Goal: Understand process/instructions: Learn how to perform a task or action

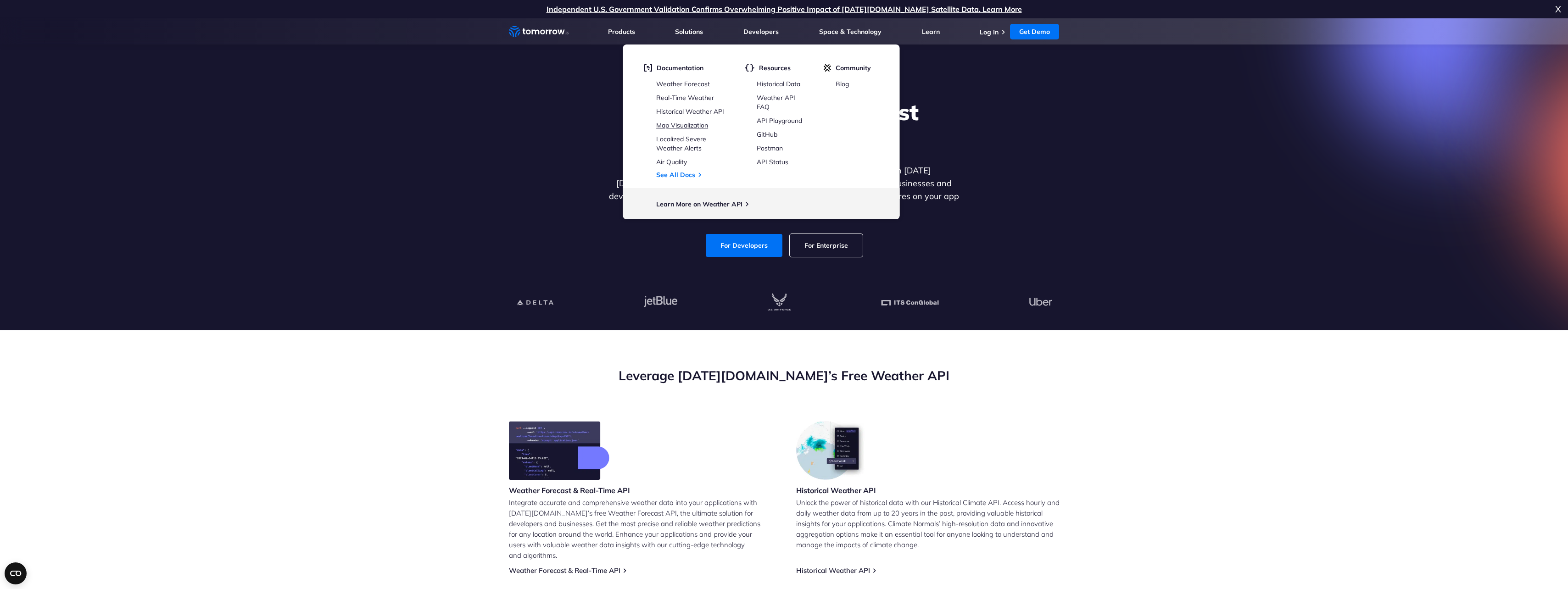
click at [696, 121] on link "Map Visualization" at bounding box center [682, 125] width 52 height 9
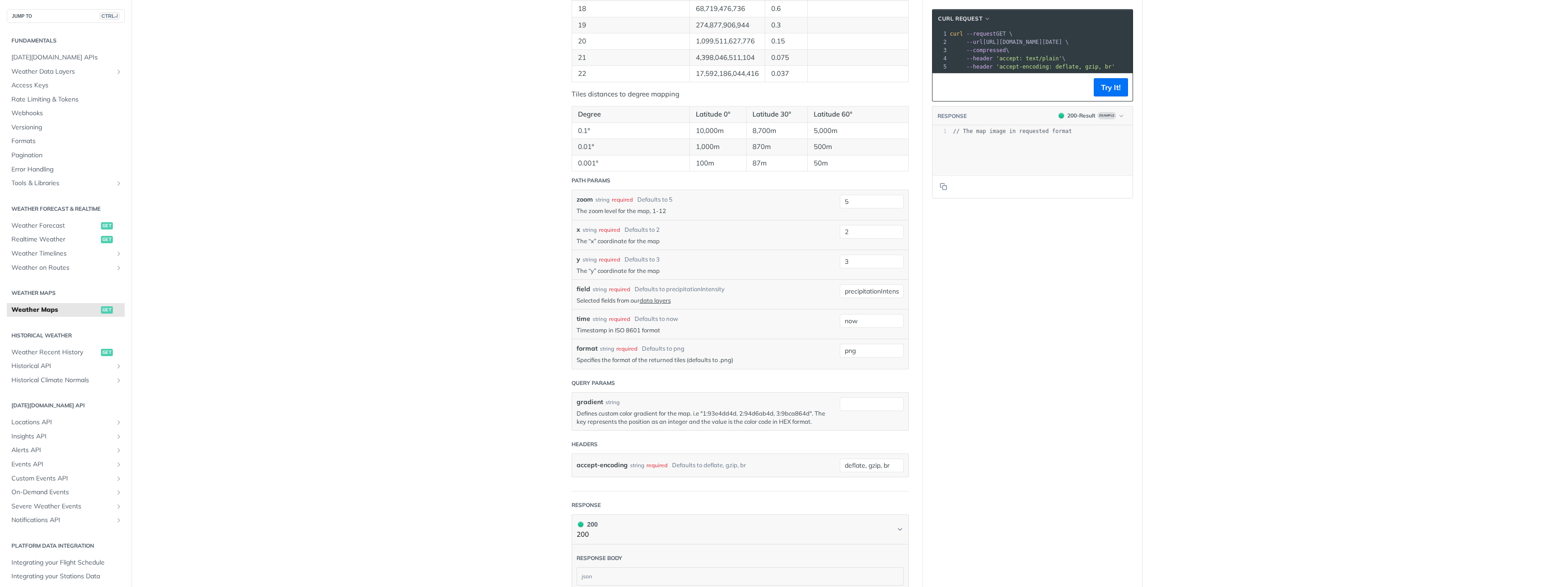
scroll to position [783, 0]
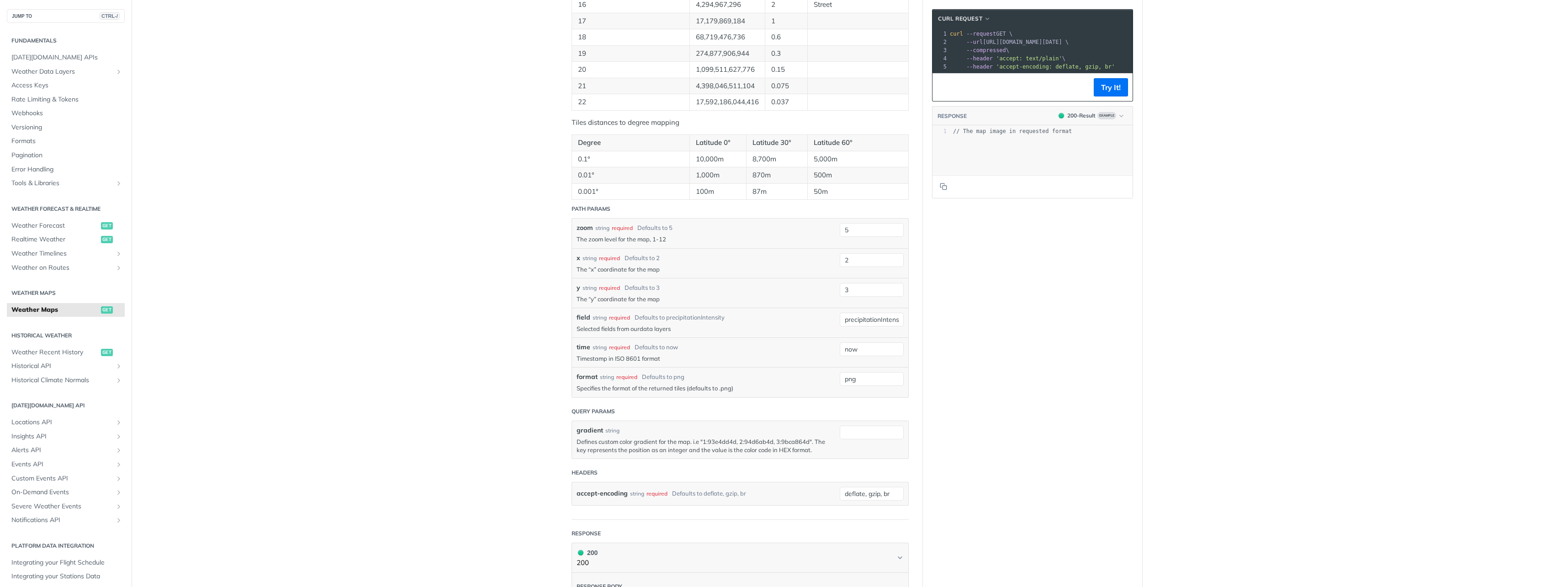
click at [649, 325] on link "data layers" at bounding box center [655, 329] width 31 height 7
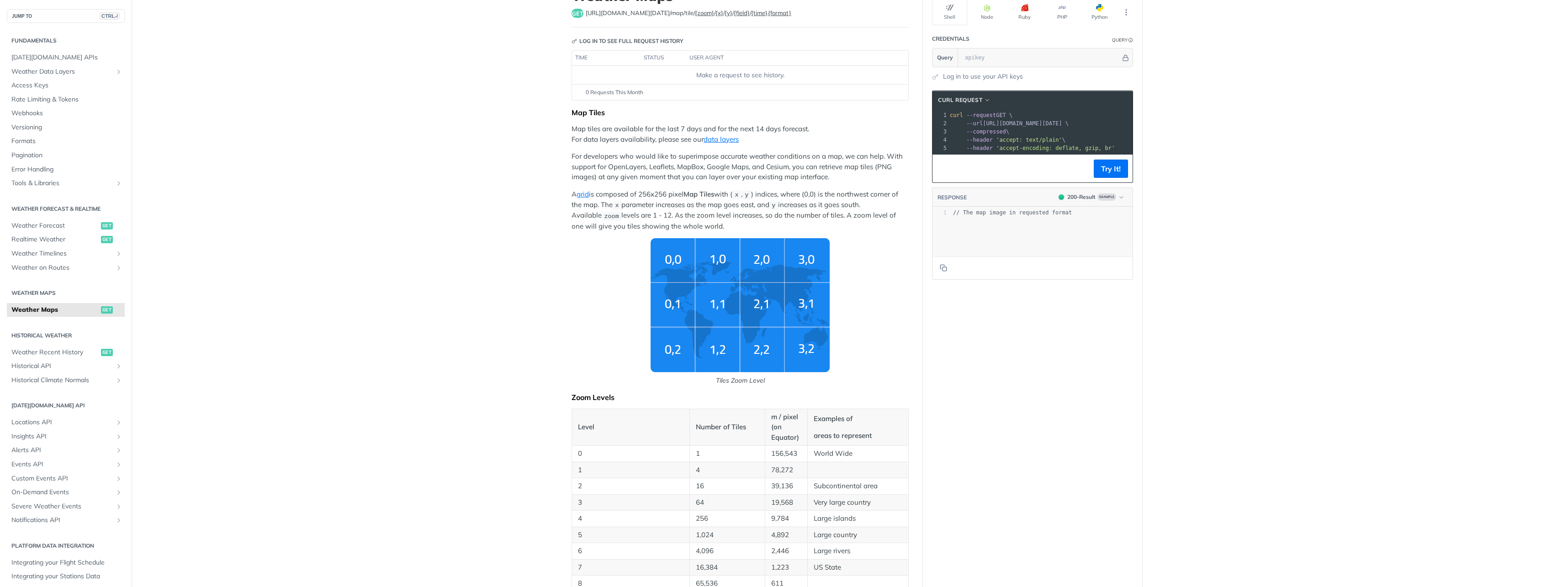
scroll to position [7, 0]
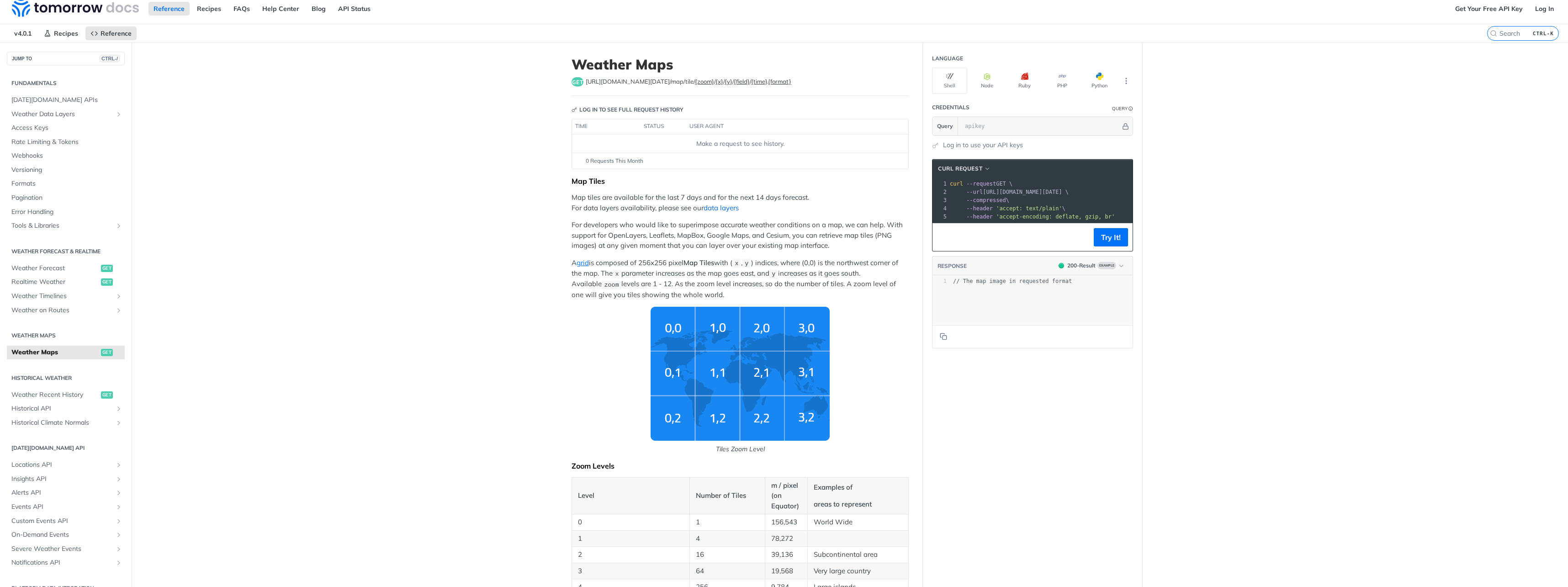
click at [710, 204] on link "data layers" at bounding box center [721, 208] width 35 height 9
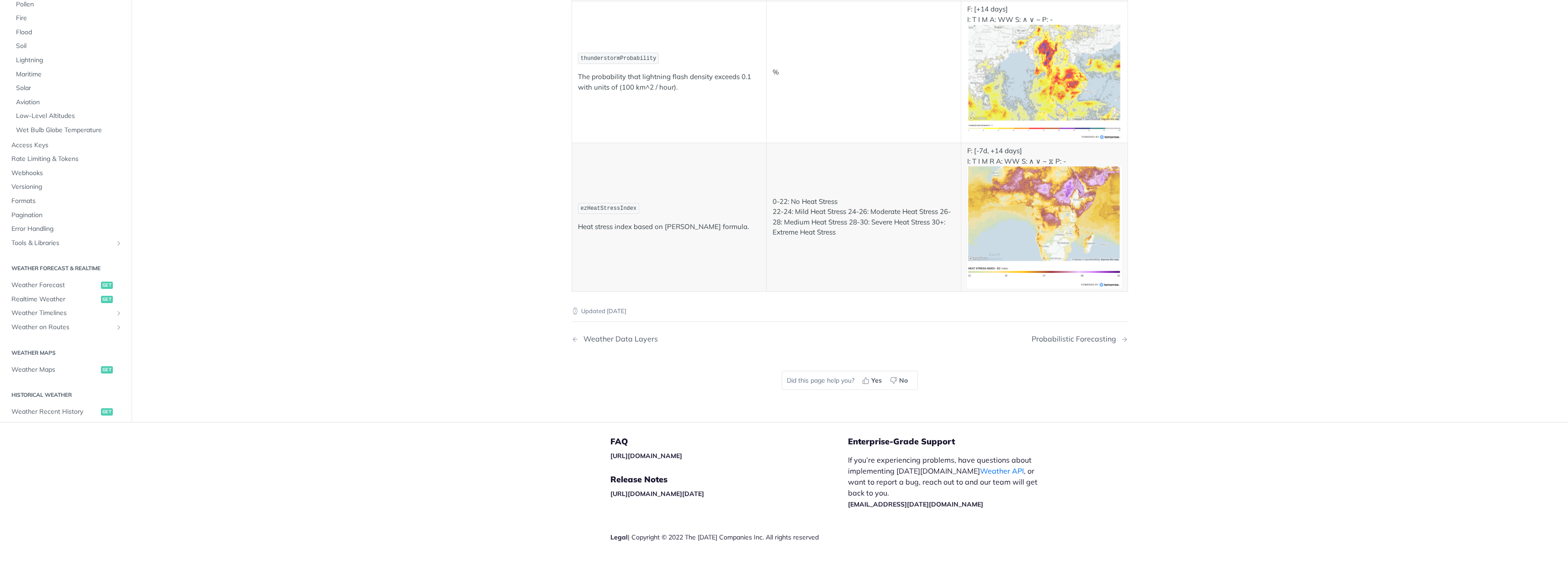
scroll to position [3382, 0]
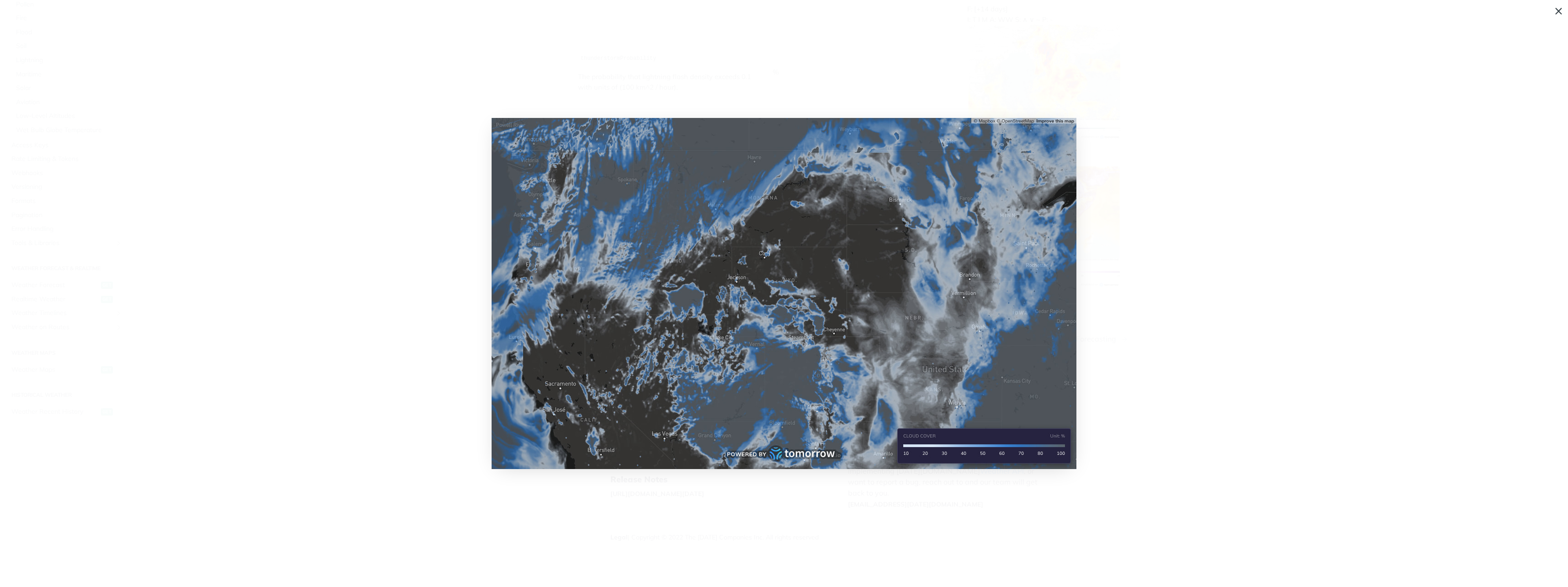
click at [823, 250] on img "Collapse image" at bounding box center [784, 294] width 585 height 351
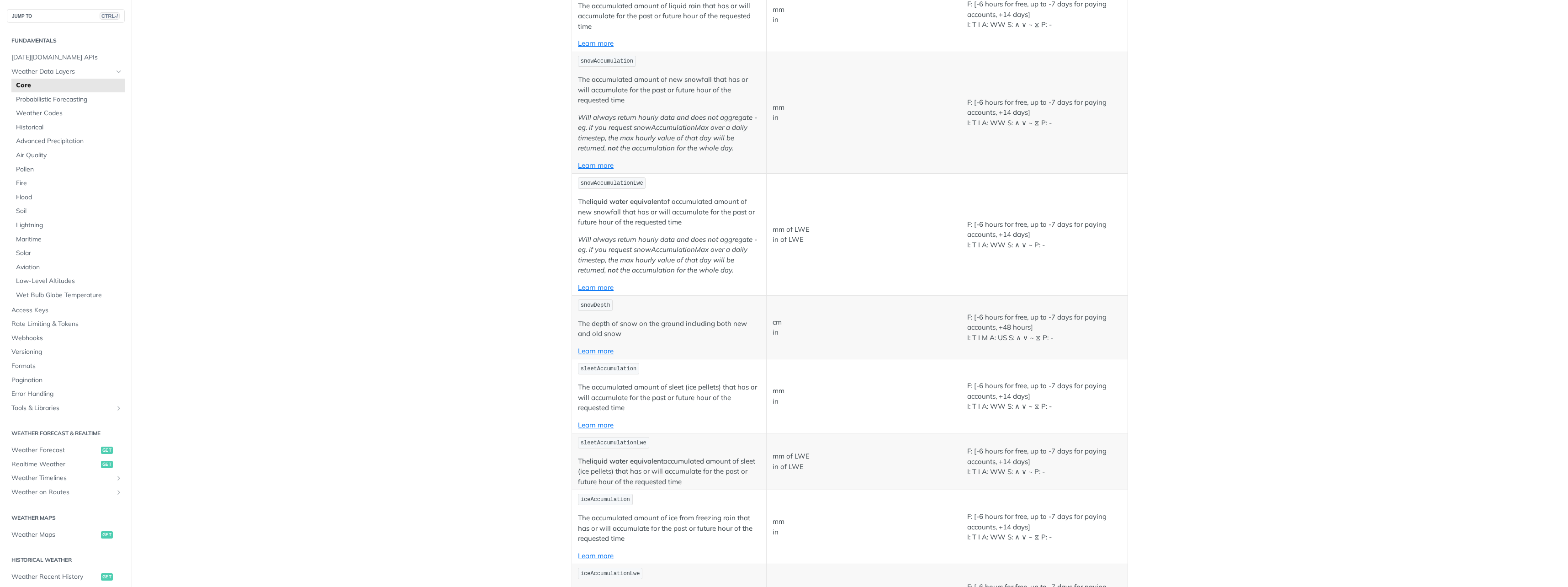
scroll to position [1554, 0]
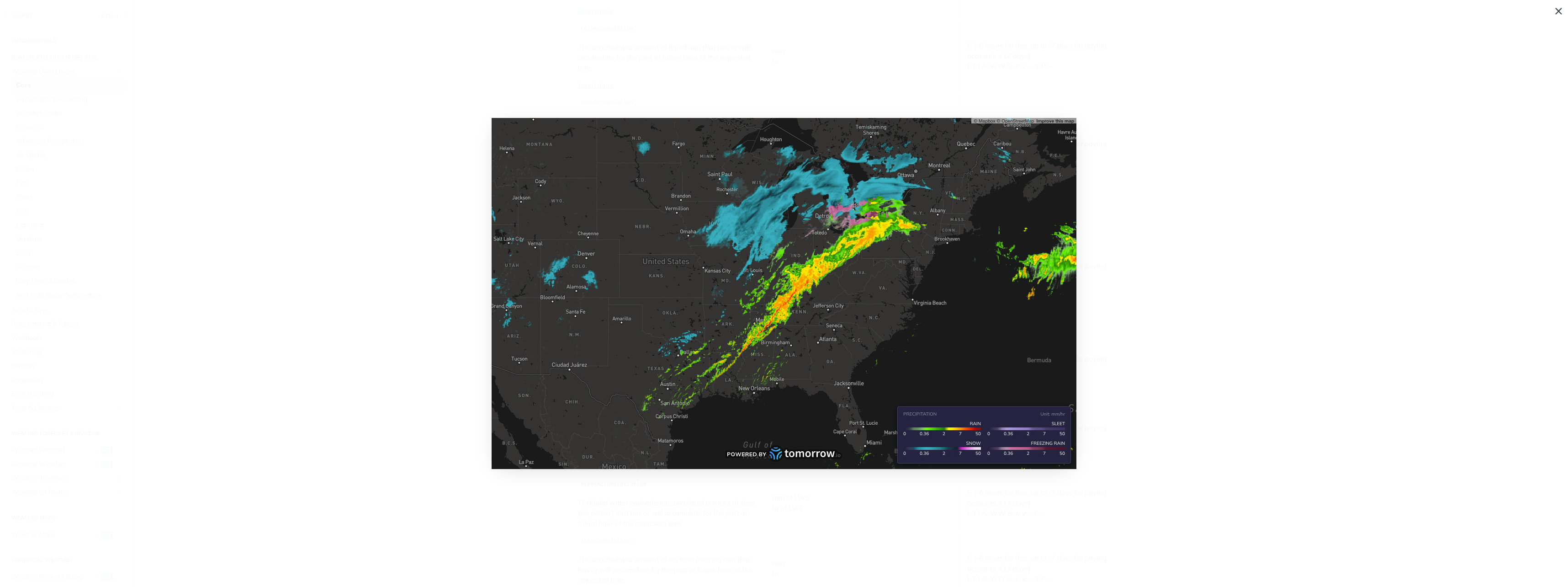
click at [887, 323] on img "Collapse image" at bounding box center [784, 294] width 585 height 351
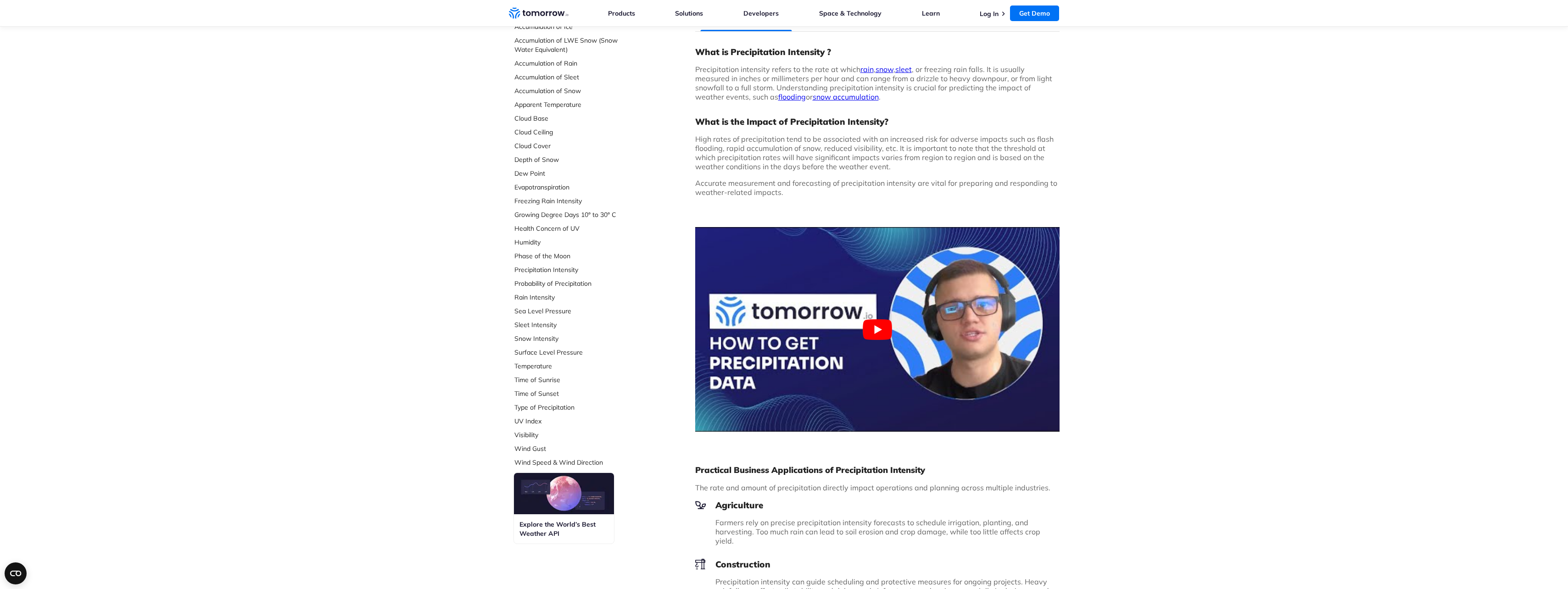
scroll to position [92, 0]
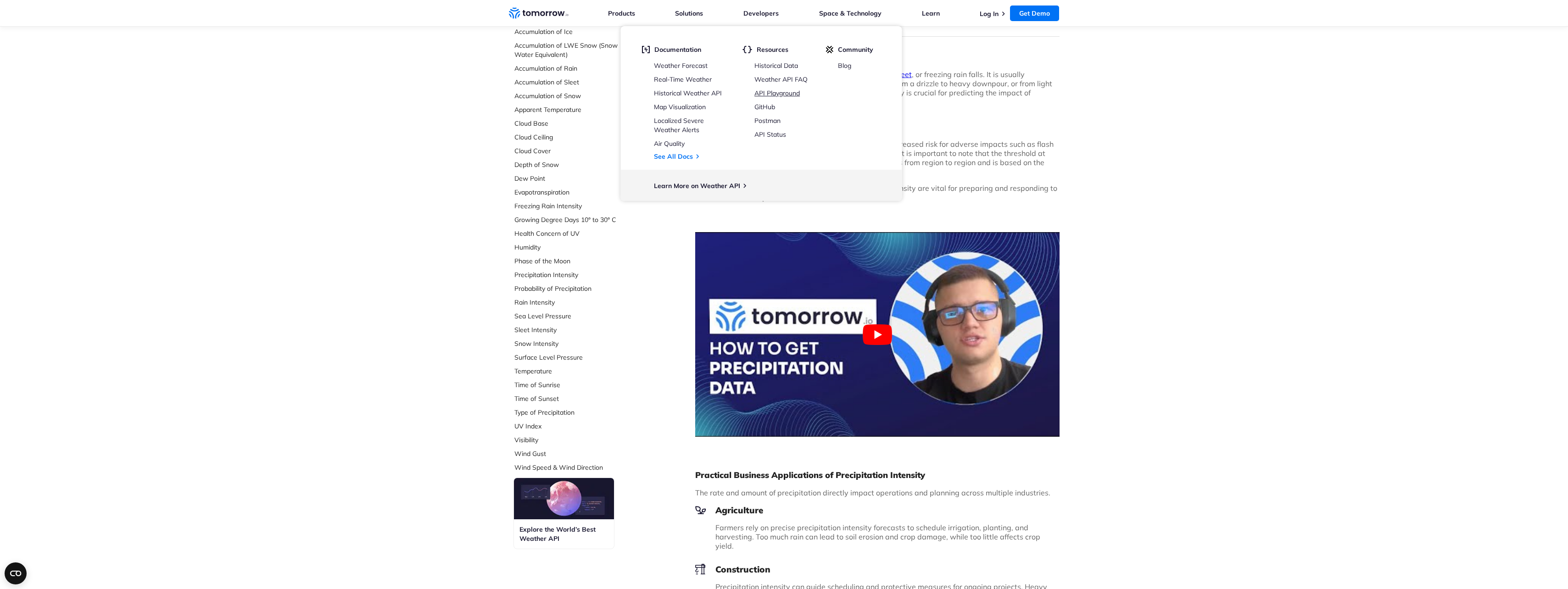
click at [779, 89] on link "API Playground" at bounding box center [777, 93] width 45 height 9
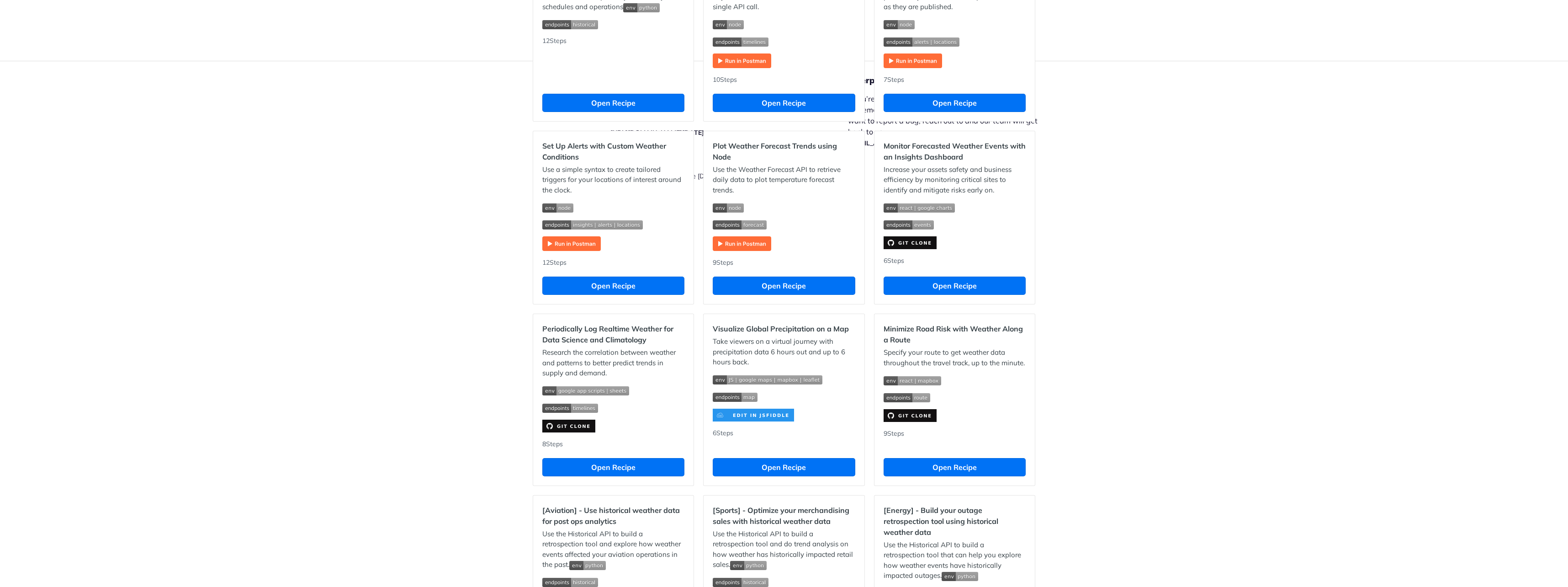
scroll to position [412, 0]
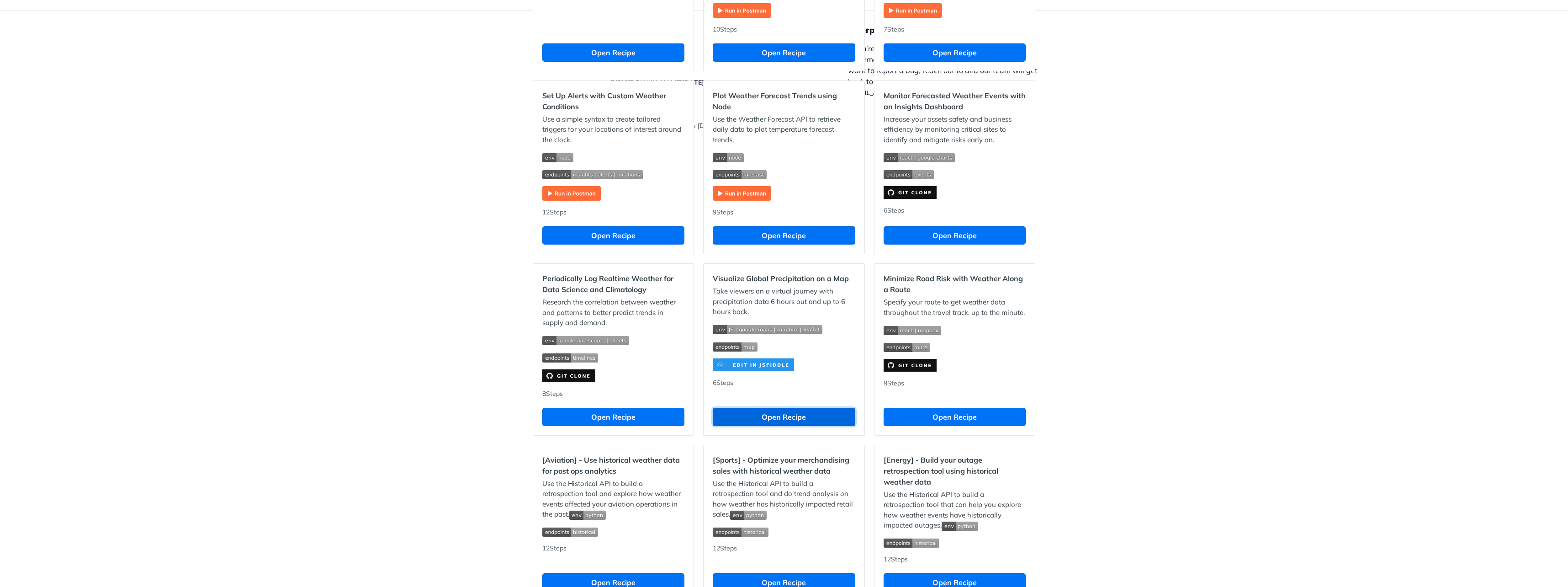
click at [748, 408] on button "Open Recipe" at bounding box center [783, 417] width 142 height 18
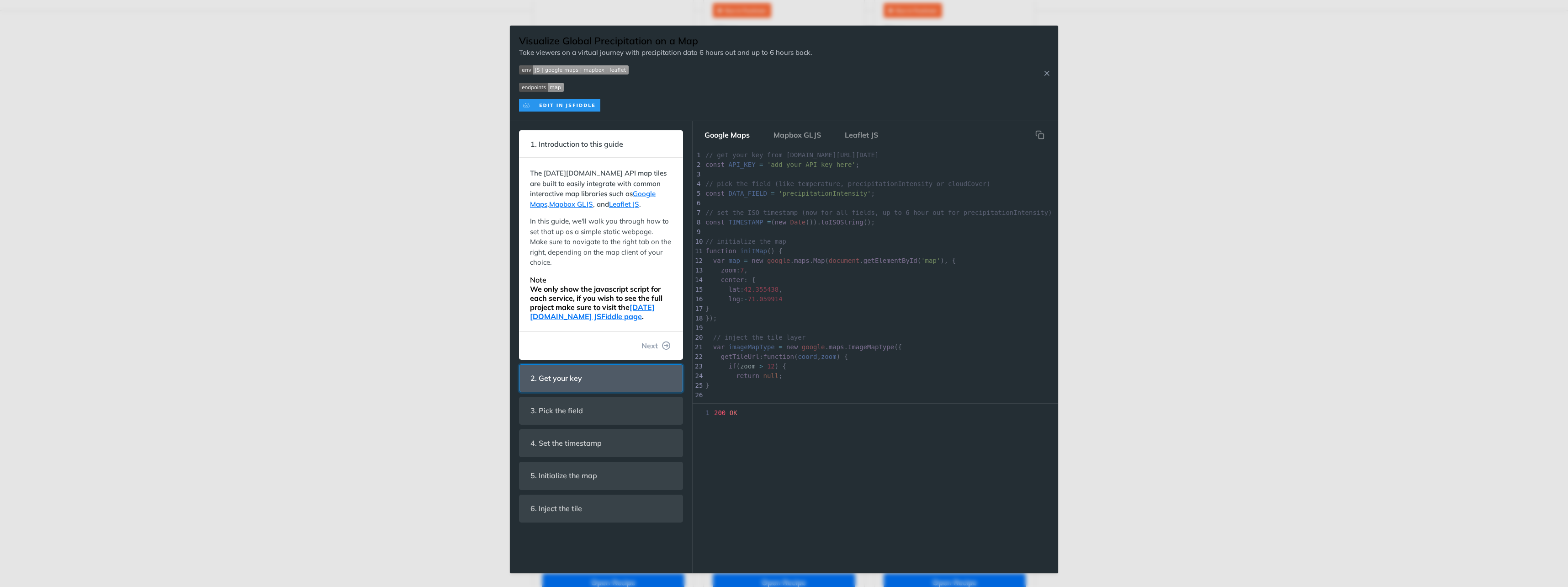
click at [567, 369] on span "2. Get your key" at bounding box center [556, 378] width 65 height 18
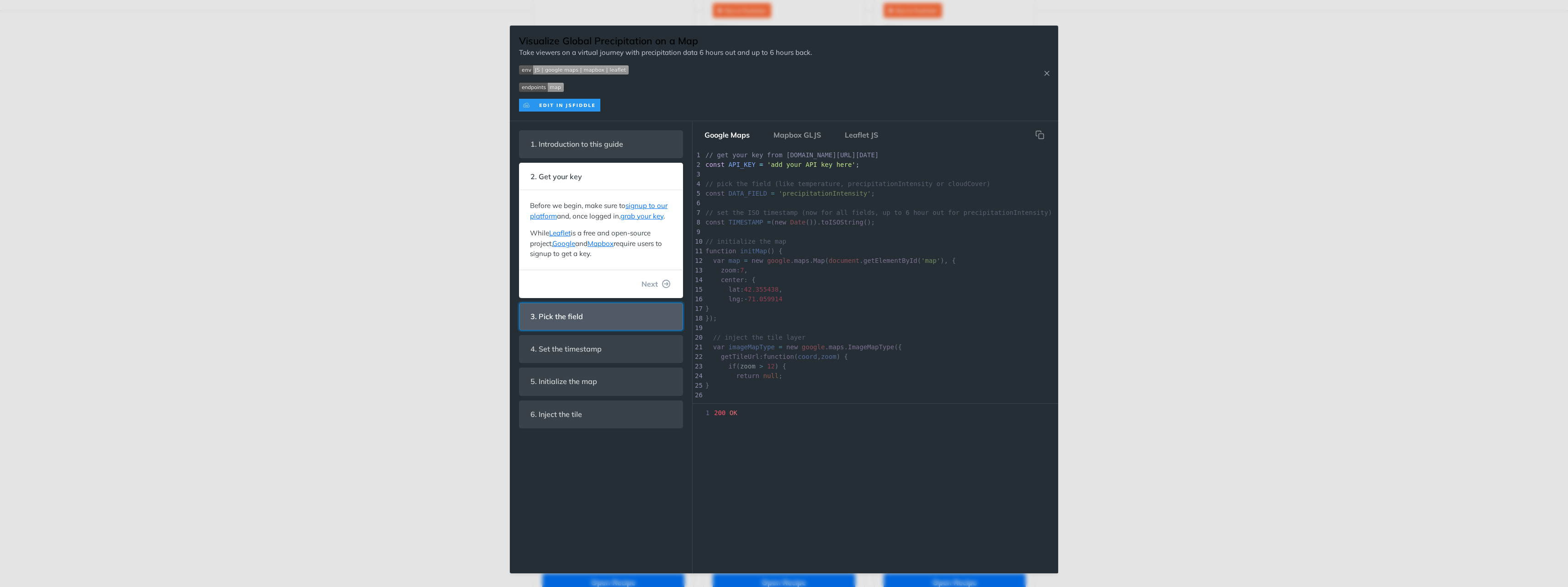
click at [598, 309] on header "3. Pick the field" at bounding box center [601, 317] width 163 height 27
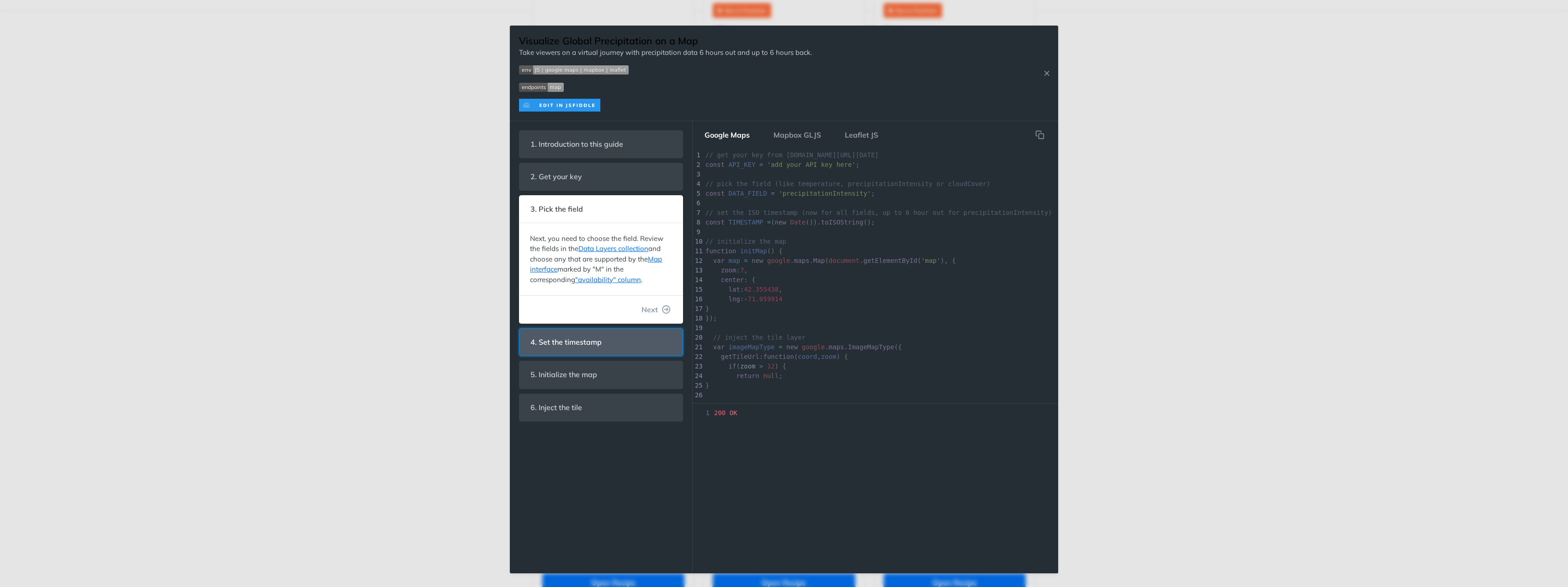
click at [587, 333] on span "4. Set the timestamp" at bounding box center [566, 342] width 84 height 18
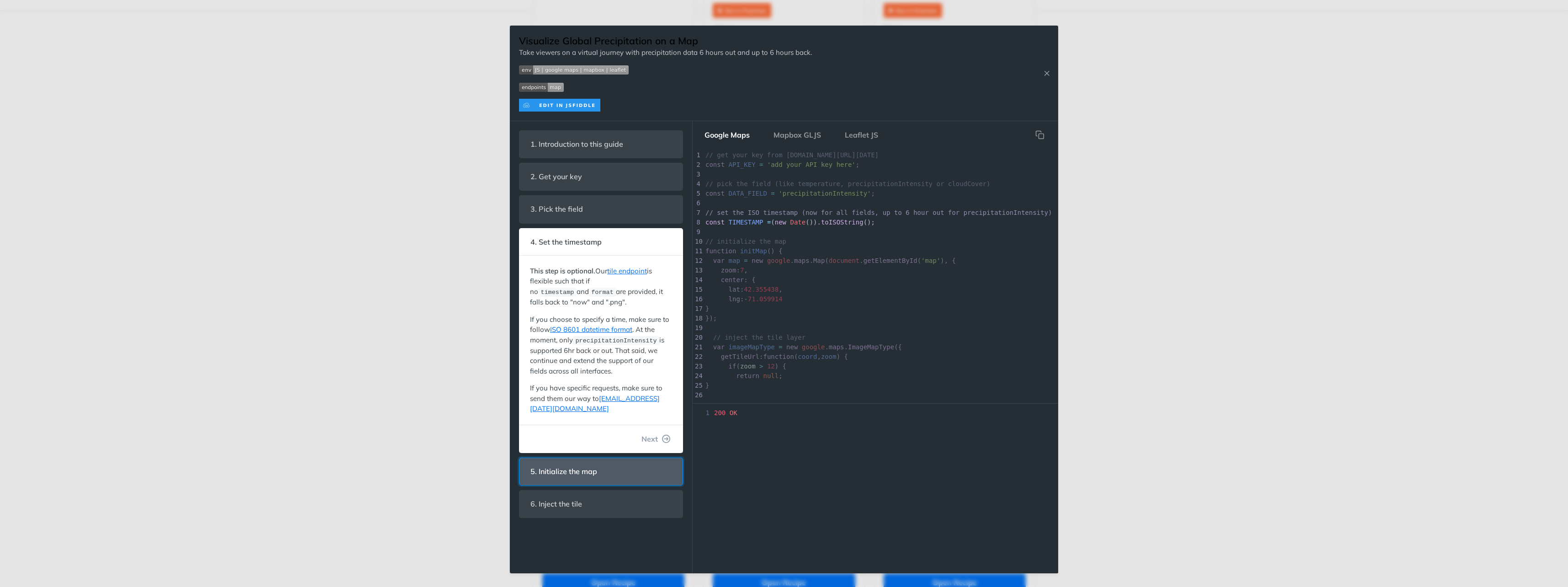
click at [579, 463] on span "5. Initialize the map" at bounding box center [564, 471] width 80 height 18
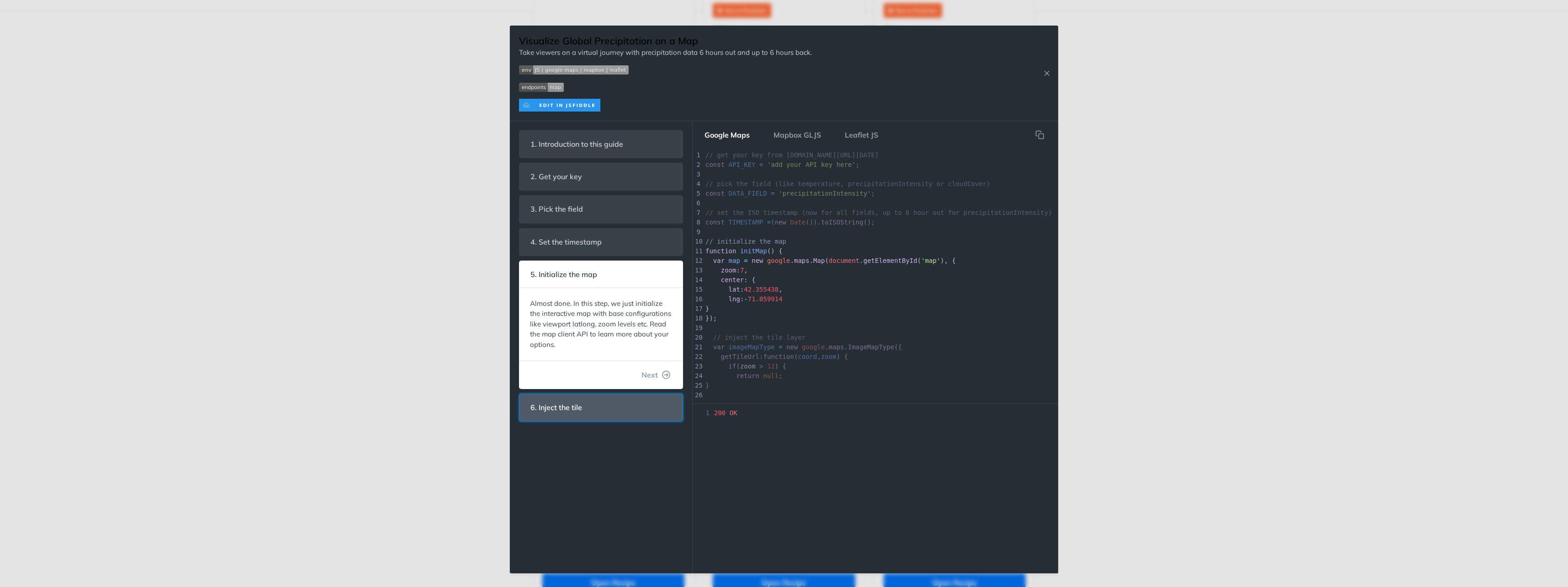
click at [578, 394] on header "6. Inject the tile" at bounding box center [601, 407] width 163 height 27
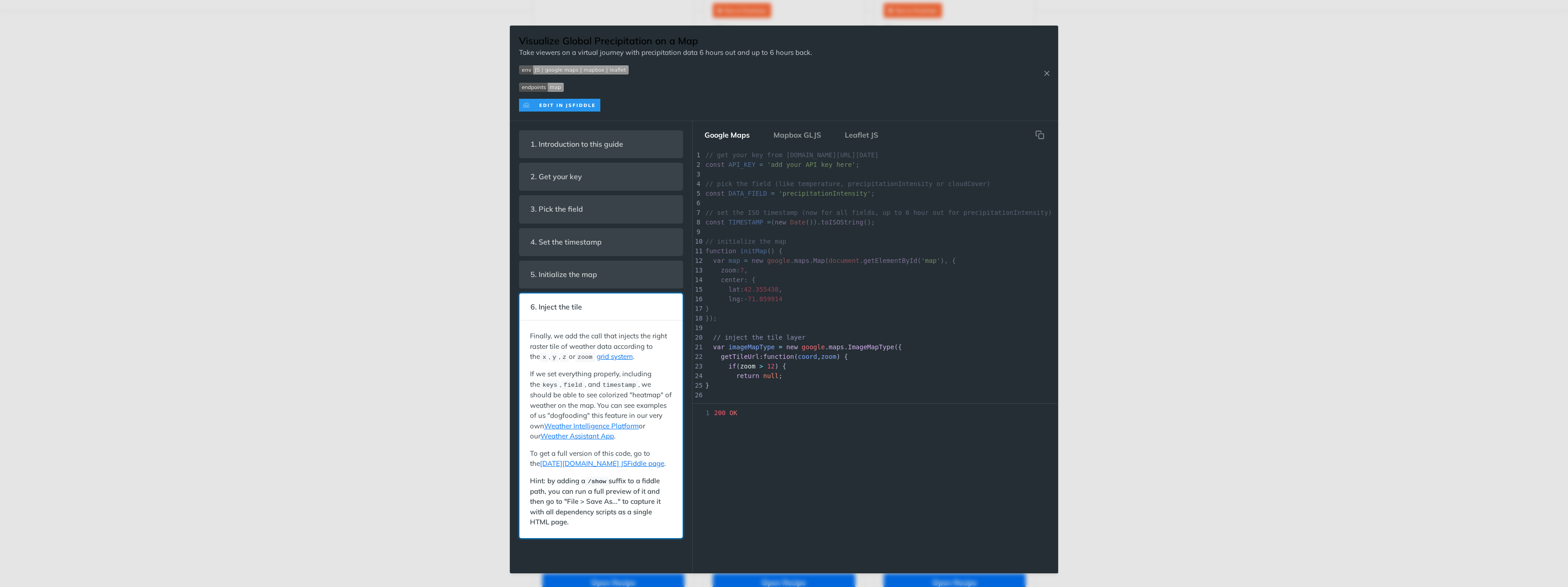
scroll to position [108, 0]
